Goal: Information Seeking & Learning: Understand process/instructions

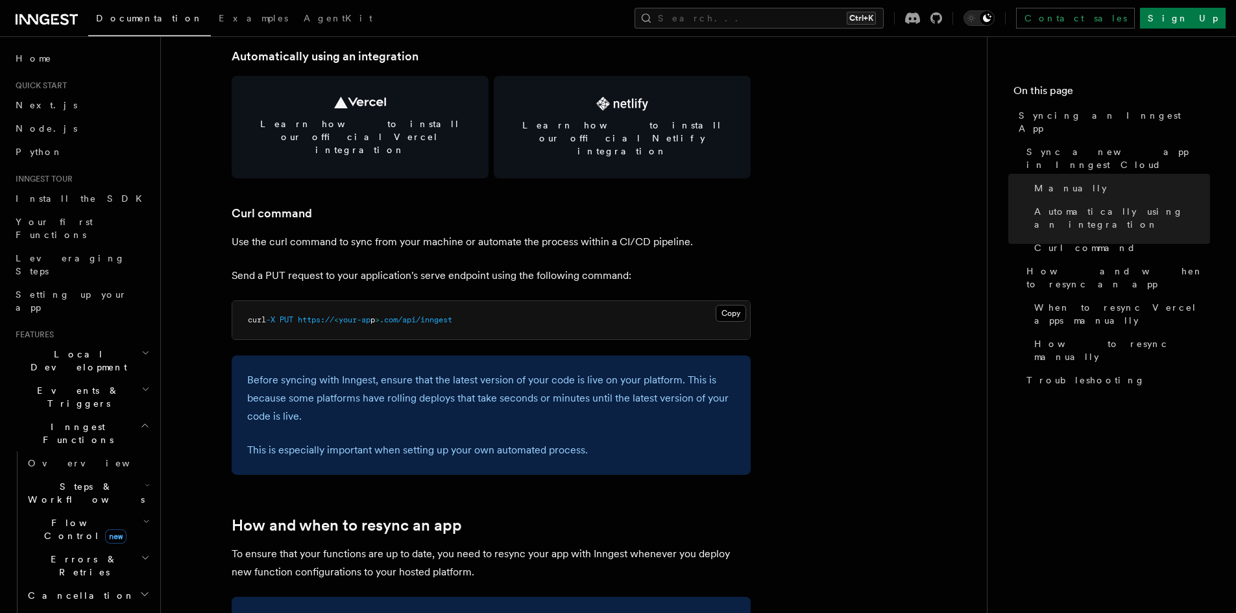
scroll to position [1687, 0]
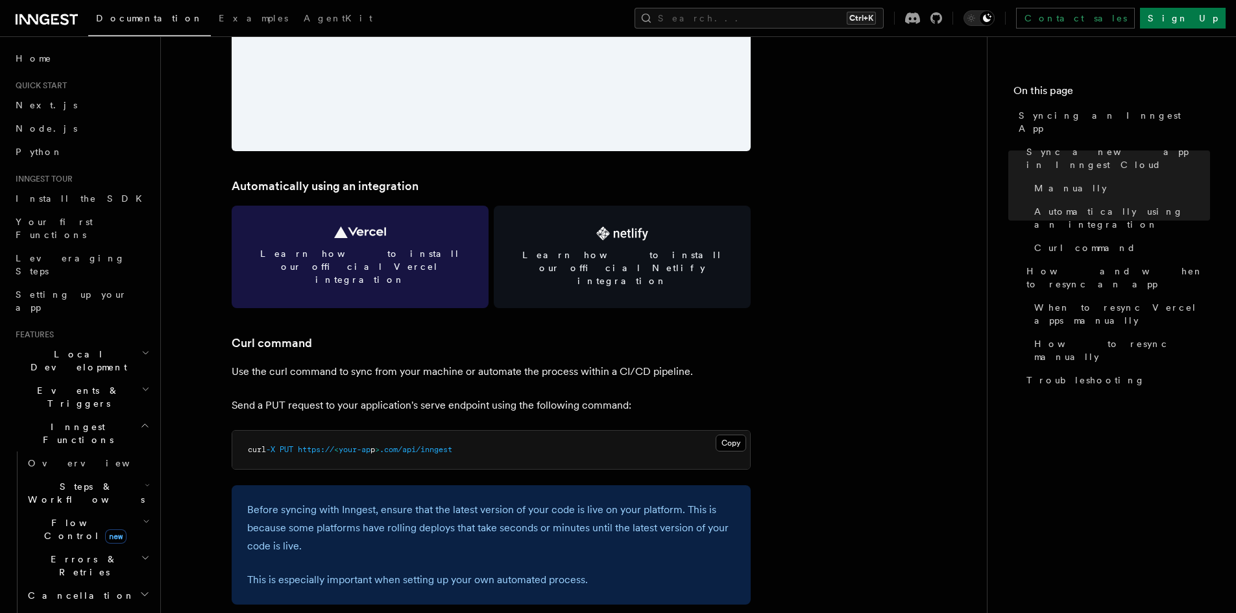
click at [385, 268] on link "Learn how to install our official Vercel integration" at bounding box center [360, 257] width 257 height 103
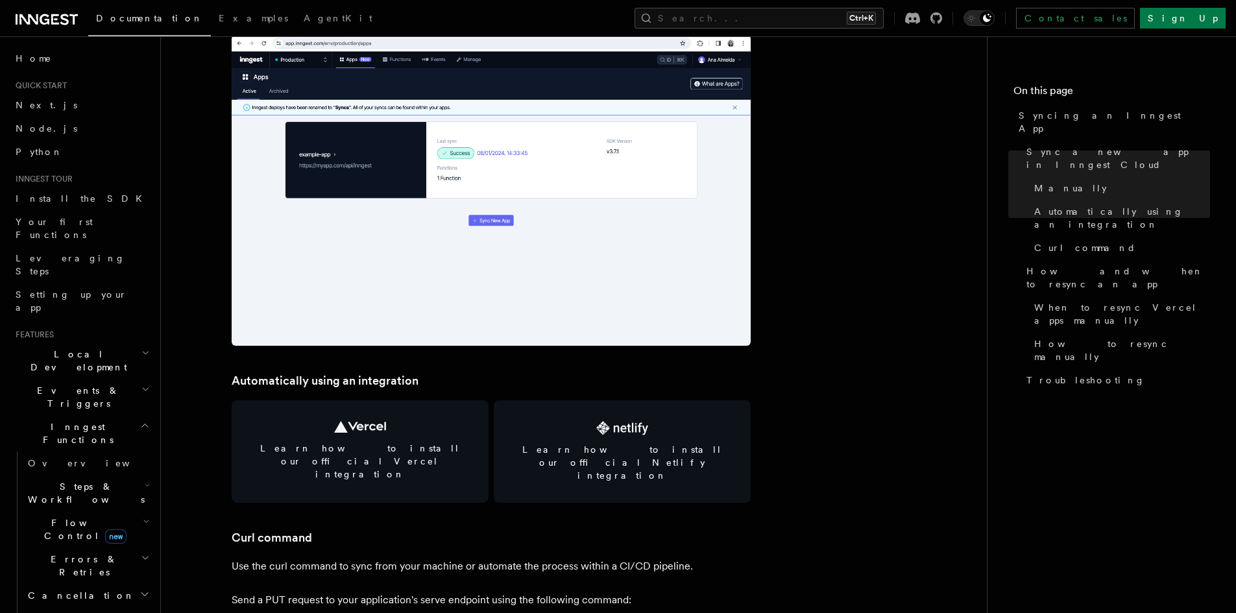
scroll to position [1752, 0]
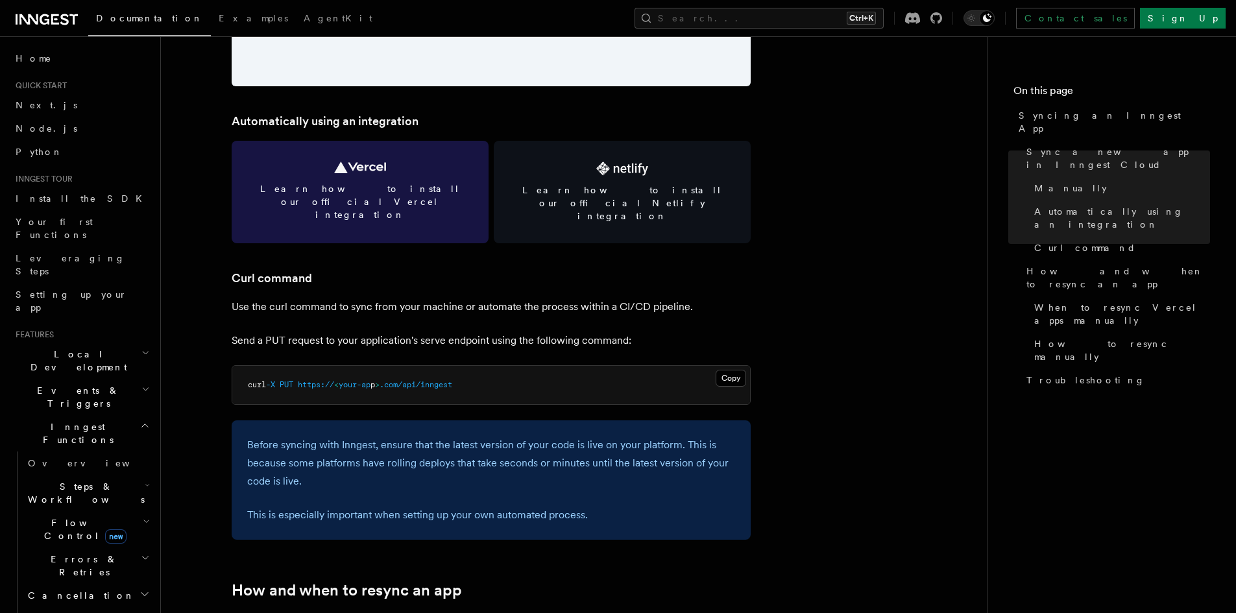
click at [360, 180] on link "Learn how to install our official Vercel integration" at bounding box center [360, 192] width 257 height 103
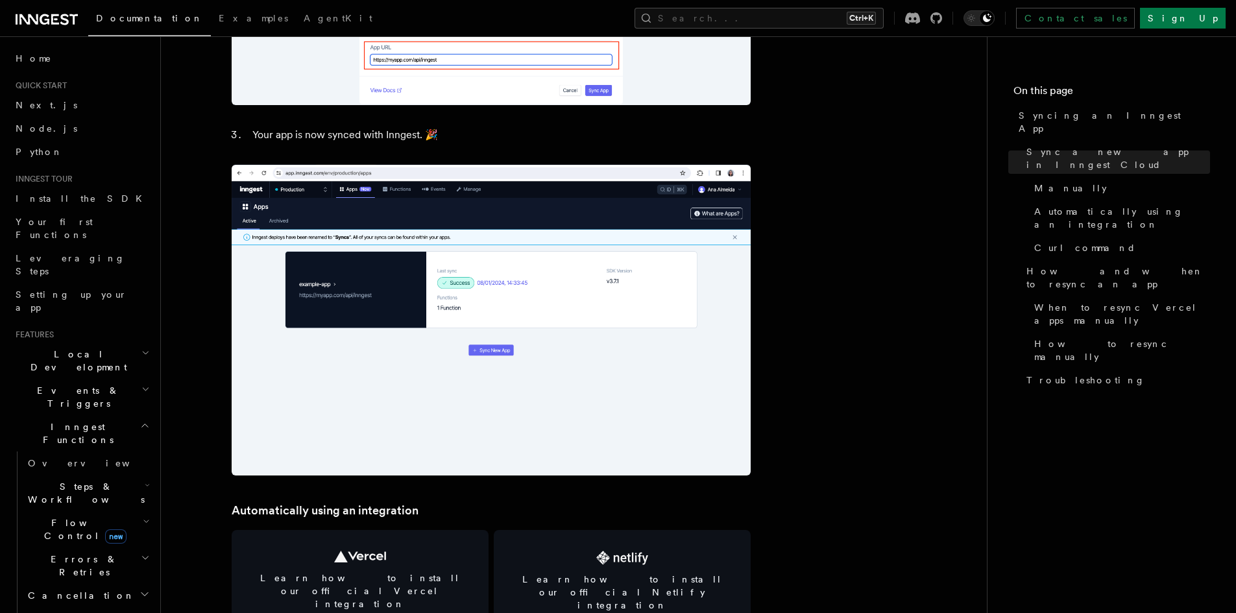
scroll to position [1428, 0]
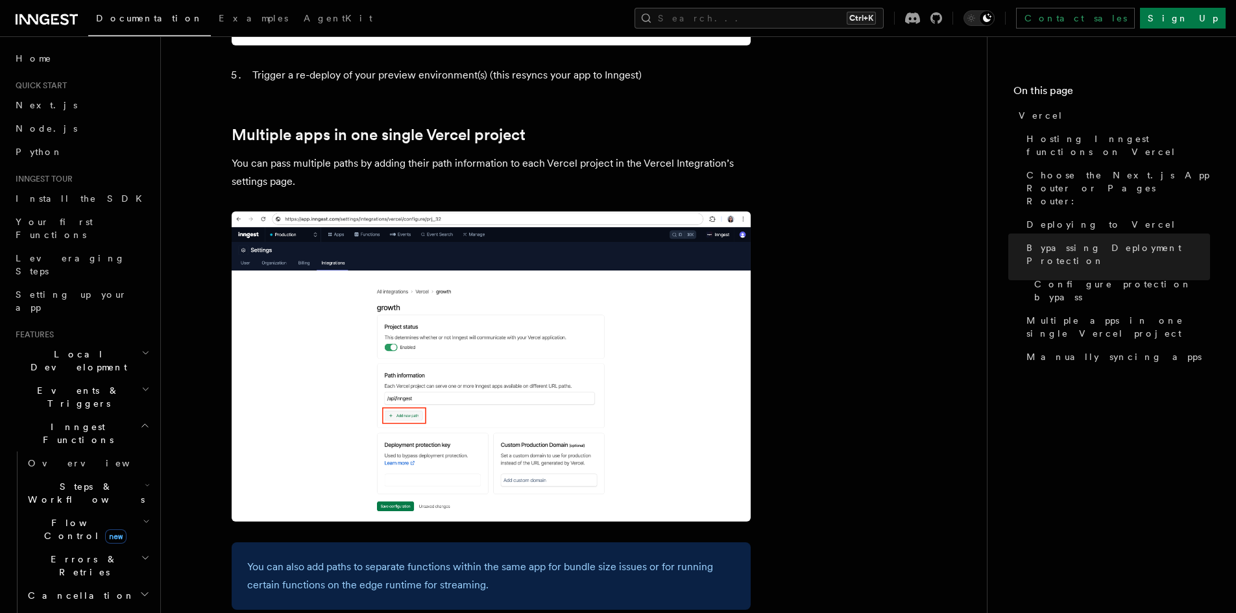
scroll to position [1722, 0]
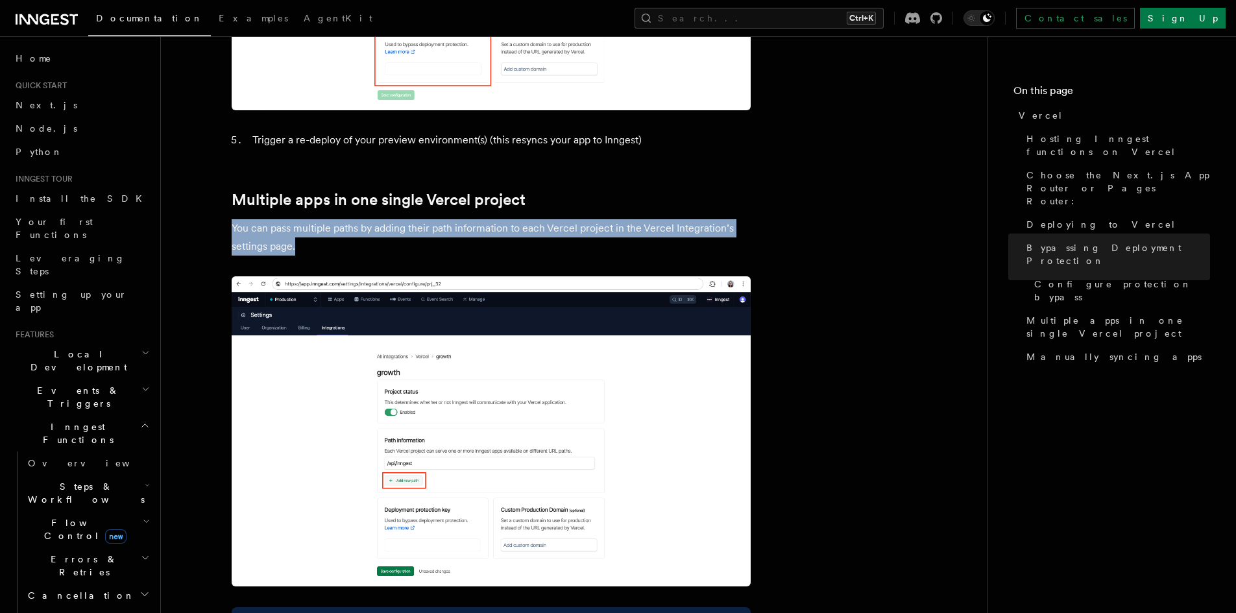
drag, startPoint x: 306, startPoint y: 214, endPoint x: 202, endPoint y: 191, distance: 105.5
click at [336, 219] on p "You can pass multiple paths by adding their path information to each Vercel pro…" at bounding box center [491, 237] width 519 height 36
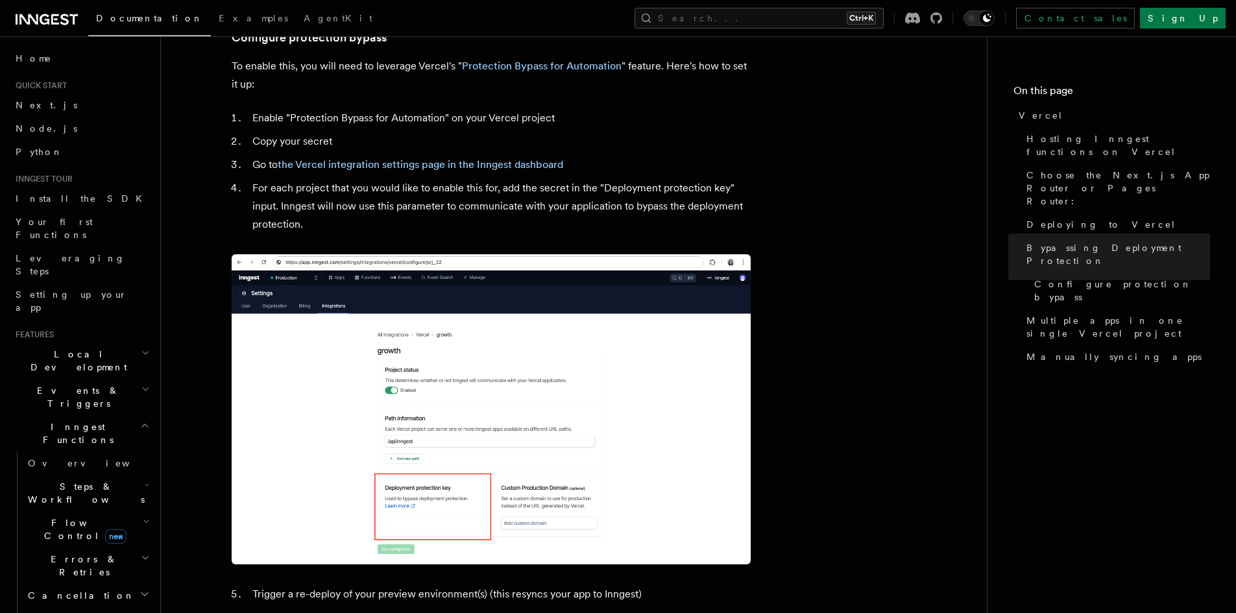
scroll to position [1138, 0]
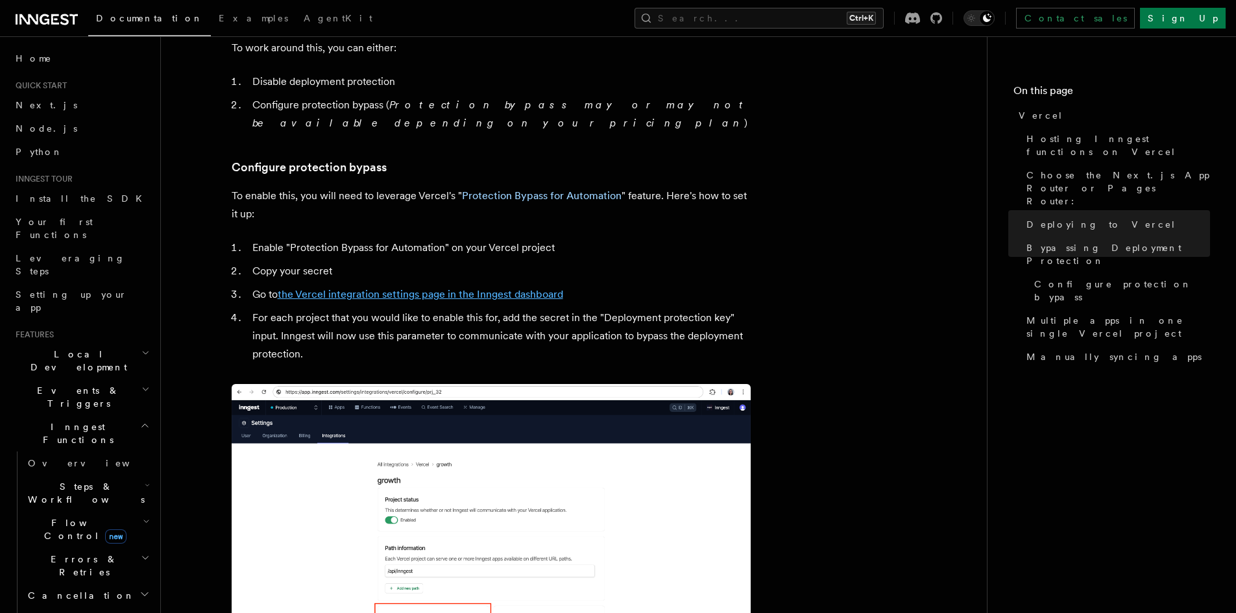
click at [422, 288] on link "the Vercel integration settings page in the Inngest dashboard" at bounding box center [421, 294] width 286 height 12
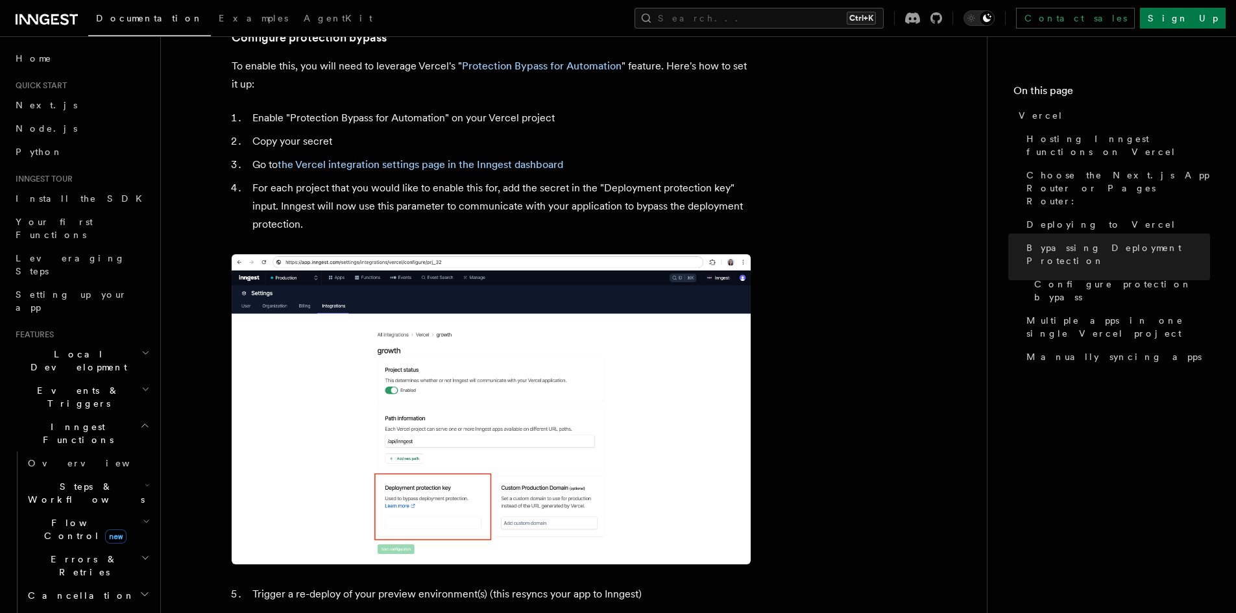
scroll to position [1332, 0]
